Goal: Task Accomplishment & Management: Use online tool/utility

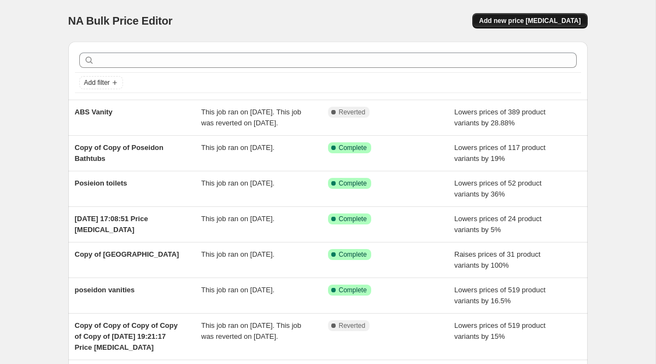
click at [510, 21] on span "Add new price [MEDICAL_DATA]" at bounding box center [530, 20] width 102 height 9
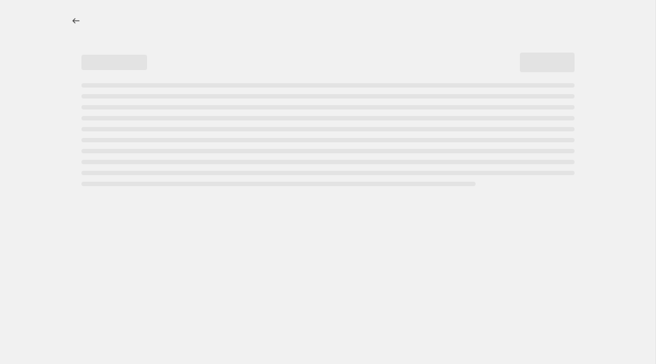
select select "percentage"
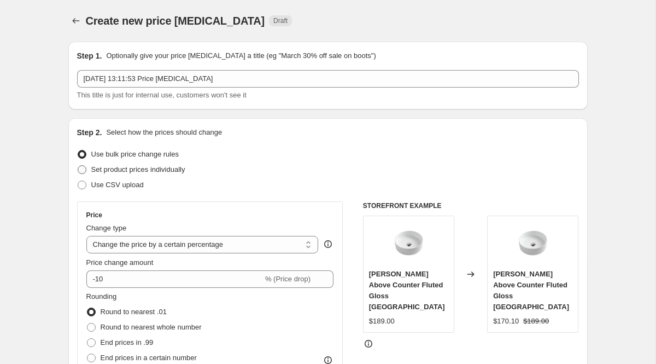
click at [106, 172] on span "Set product prices individually" at bounding box center [138, 169] width 94 height 8
click at [78, 166] on input "Set product prices individually" at bounding box center [78, 165] width 1 height 1
radio input "true"
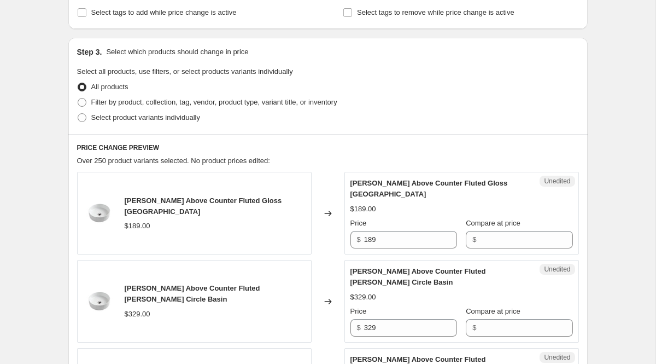
scroll to position [128, 0]
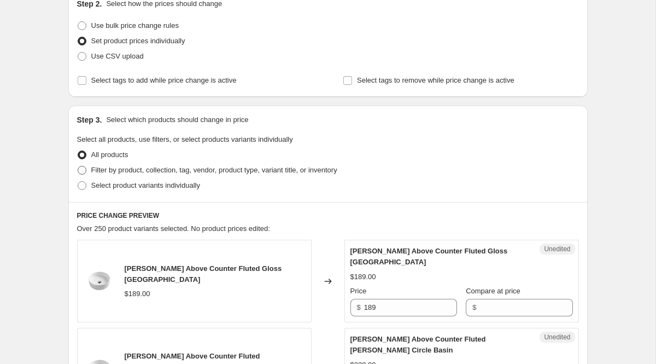
click at [138, 168] on span "Filter by product, collection, tag, vendor, product type, variant title, or inv…" at bounding box center [214, 170] width 246 height 8
click at [78, 166] on input "Filter by product, collection, tag, vendor, product type, variant title, or inv…" at bounding box center [78, 166] width 1 height 1
radio input "true"
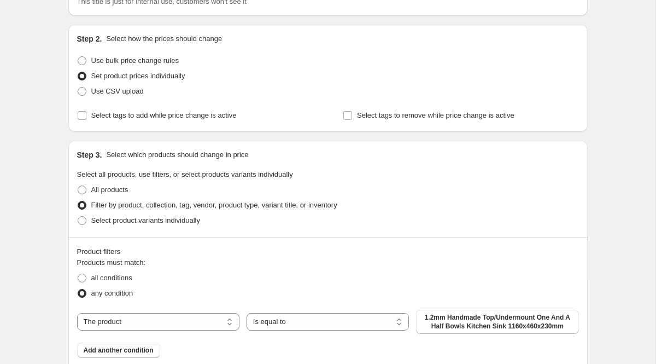
scroll to position [272, 0]
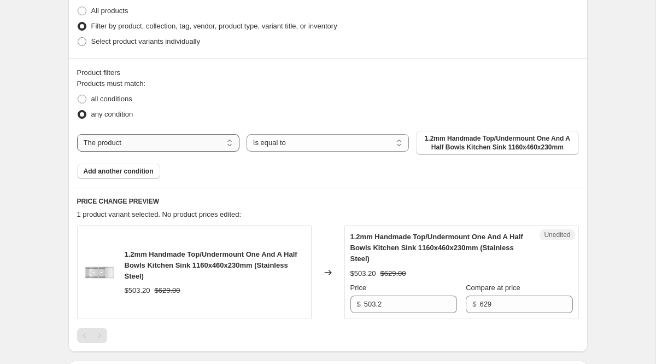
click at [141, 146] on select "The product The product's collection The product's tag The product's vendor The…" at bounding box center [158, 142] width 162 height 17
click at [144, 45] on span "Select product variants individually" at bounding box center [145, 41] width 109 height 11
click at [78, 38] on input "Select product variants individually" at bounding box center [78, 37] width 1 height 1
radio input "true"
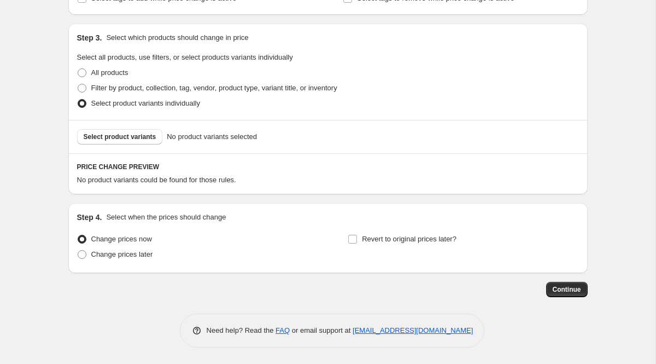
scroll to position [211, 0]
click at [110, 72] on span "All products" at bounding box center [109, 72] width 37 height 8
click at [78, 69] on input "All products" at bounding box center [78, 68] width 1 height 1
radio input "true"
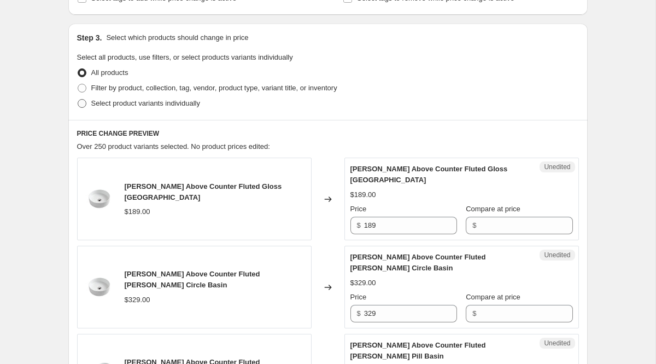
click at [112, 107] on span "Select product variants individually" at bounding box center [145, 103] width 109 height 8
click at [78, 100] on input "Select product variants individually" at bounding box center [78, 99] width 1 height 1
radio input "true"
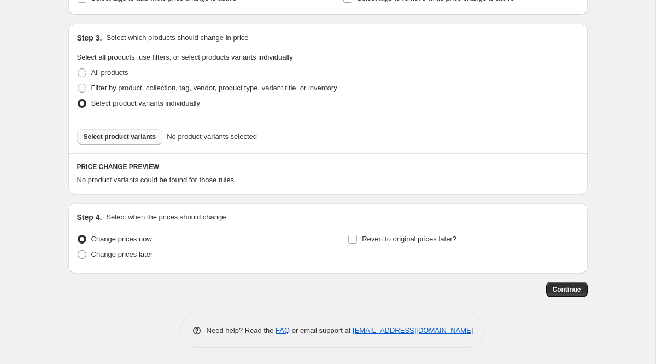
click at [135, 137] on span "Select product variants" at bounding box center [120, 136] width 73 height 9
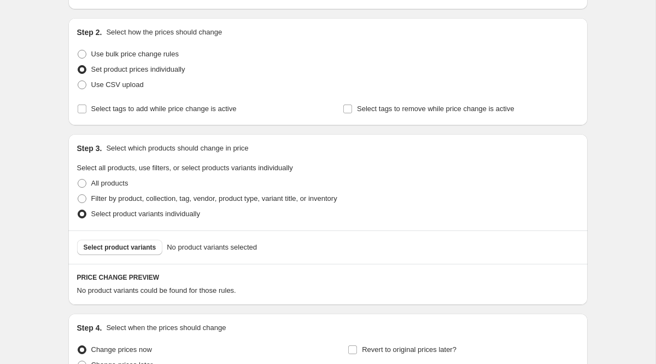
scroll to position [34, 0]
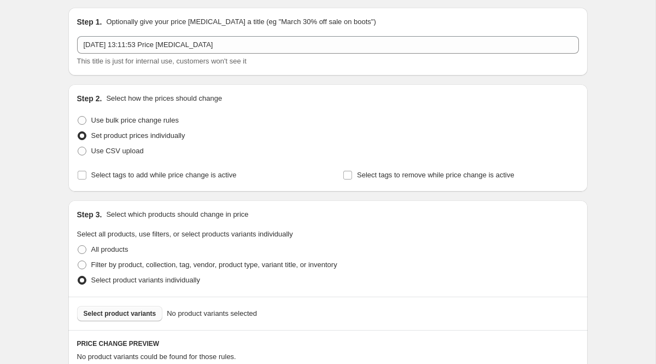
click at [151, 315] on span "Select product variants" at bounding box center [120, 313] width 73 height 9
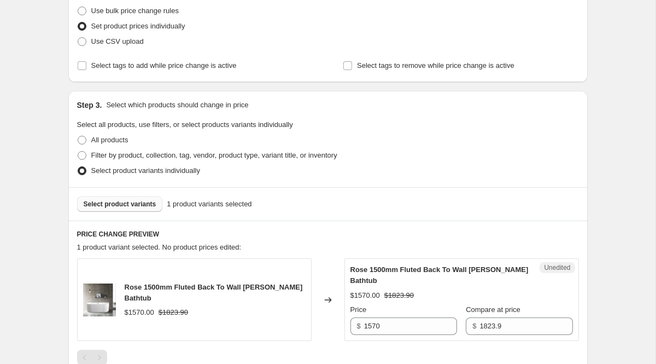
scroll to position [4, 0]
